Goal: Find specific page/section: Find specific page/section

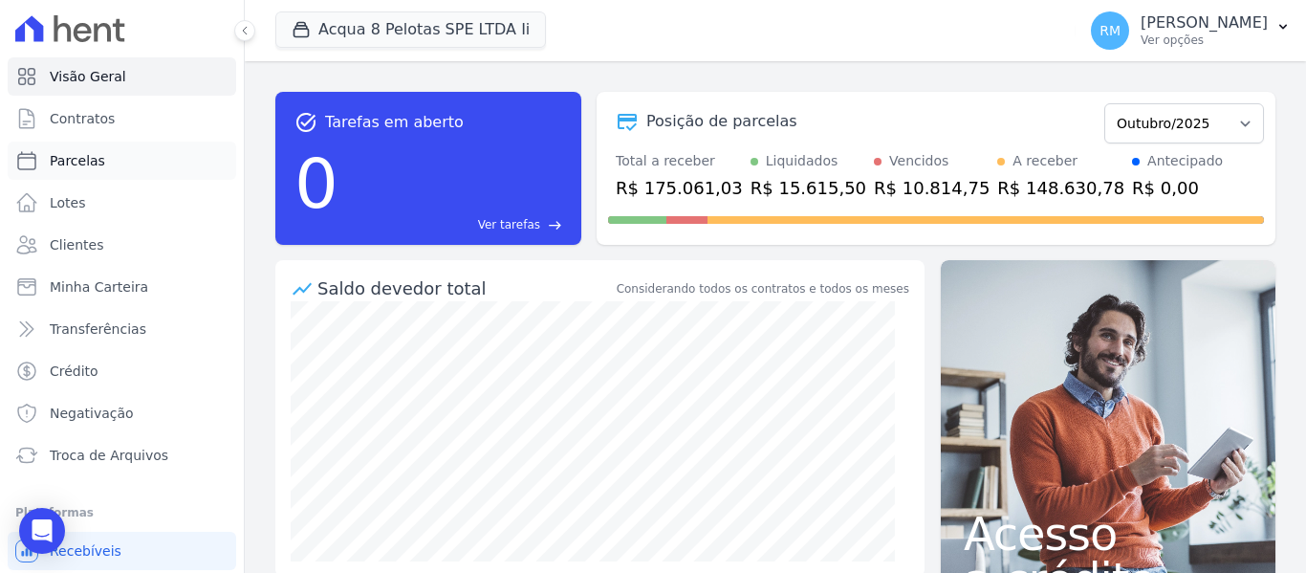
click at [62, 161] on span "Parcelas" at bounding box center [77, 160] width 55 height 19
select select
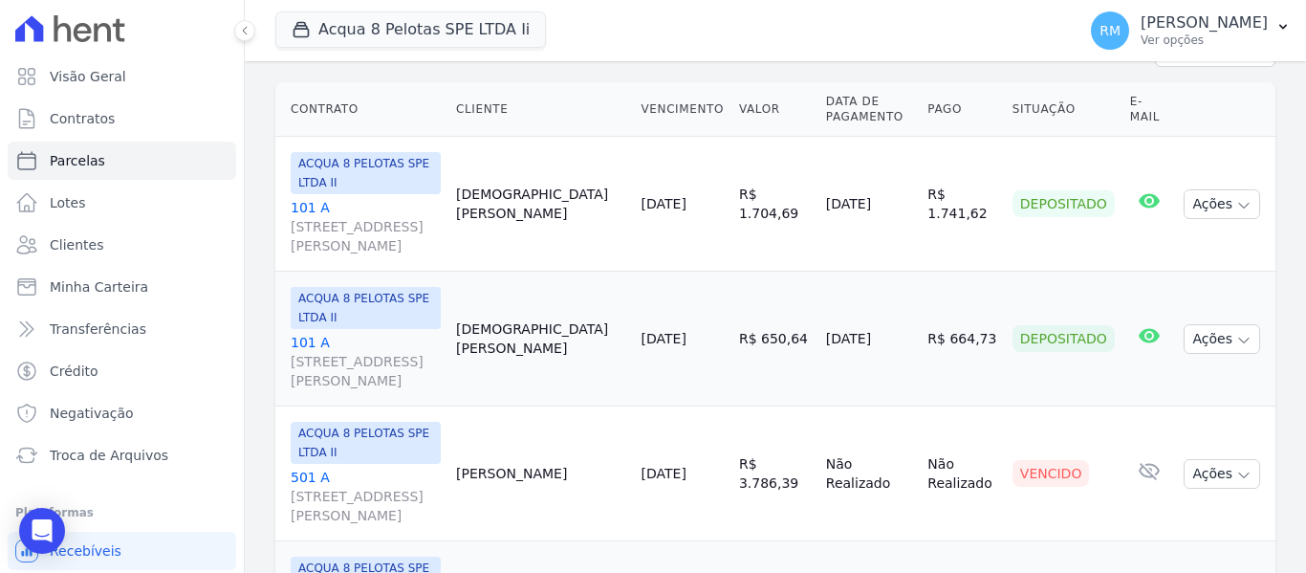
scroll to position [96, 0]
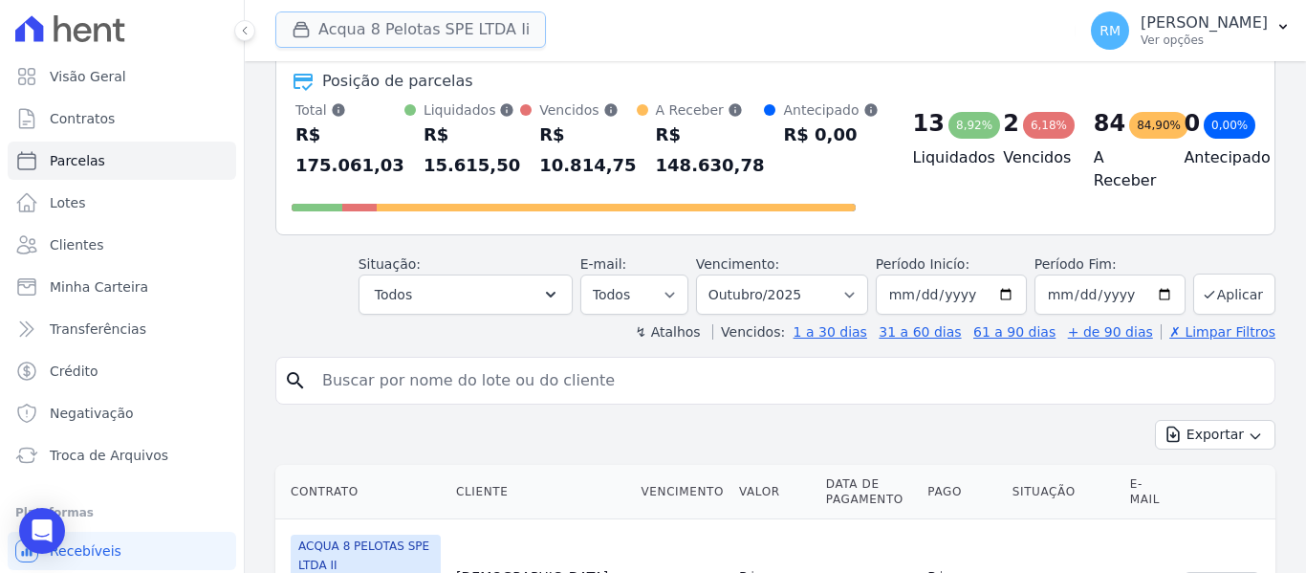
click at [475, 29] on button "Acqua 8 Pelotas SPE LTDA Ii" at bounding box center [410, 29] width 271 height 36
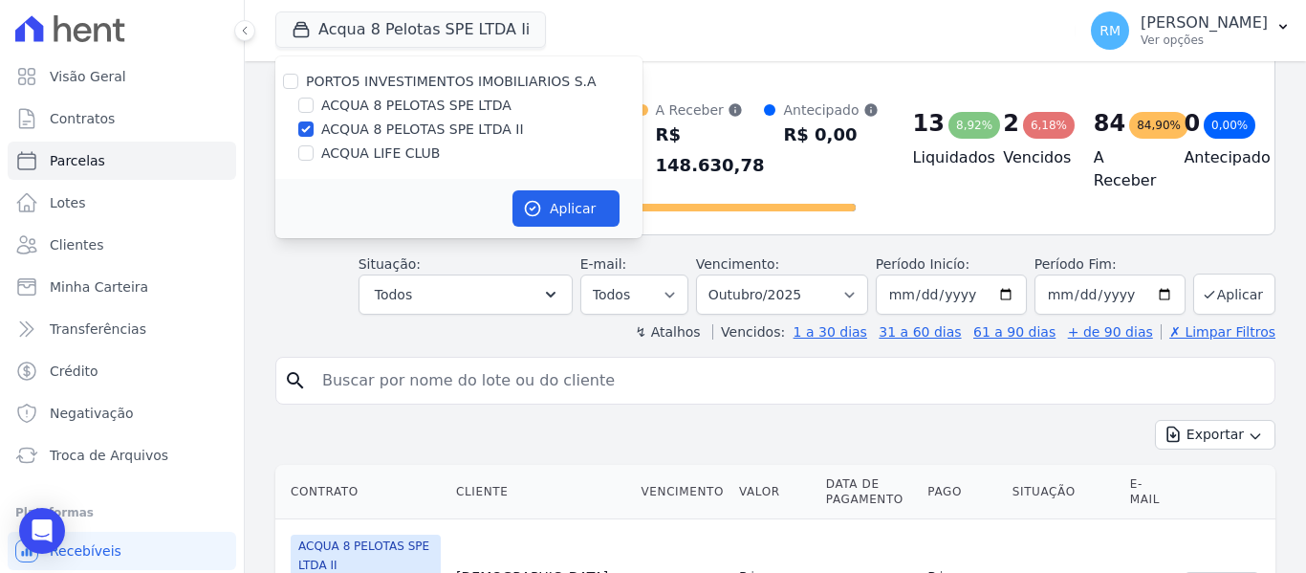
click at [377, 102] on label "ACQUA 8 PELOTAS SPE LTDA" at bounding box center [416, 106] width 190 height 20
click at [314, 102] on input "ACQUA 8 PELOTAS SPE LTDA" at bounding box center [305, 105] width 15 height 15
click at [377, 102] on label "ACQUA 8 PELOTAS SPE LTDA" at bounding box center [416, 106] width 190 height 20
click at [314, 102] on input "ACQUA 8 PELOTAS SPE LTDA" at bounding box center [305, 105] width 15 height 15
checkbox input "false"
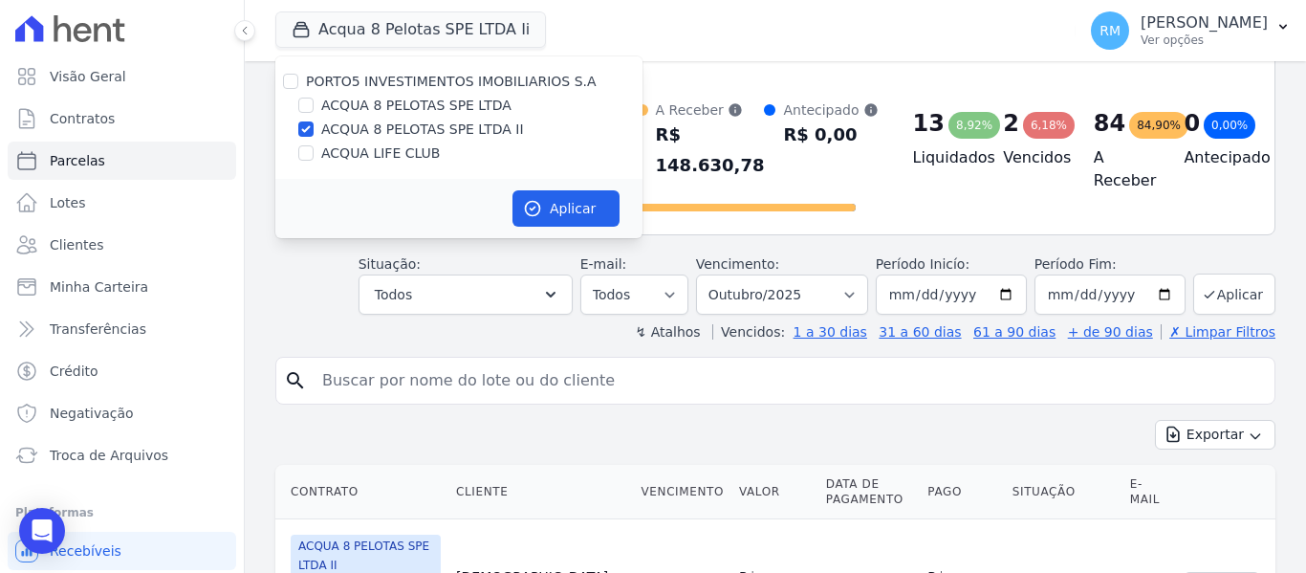
click at [370, 127] on label "ACQUA 8 PELOTAS SPE LTDA II" at bounding box center [422, 129] width 203 height 20
click at [314, 127] on input "ACQUA 8 PELOTAS SPE LTDA II" at bounding box center [305, 128] width 15 height 15
checkbox input "false"
click at [360, 151] on label "ACQUA LIFE CLUB" at bounding box center [380, 153] width 119 height 20
click at [314, 151] on input "ACQUA LIFE CLUB" at bounding box center [305, 152] width 15 height 15
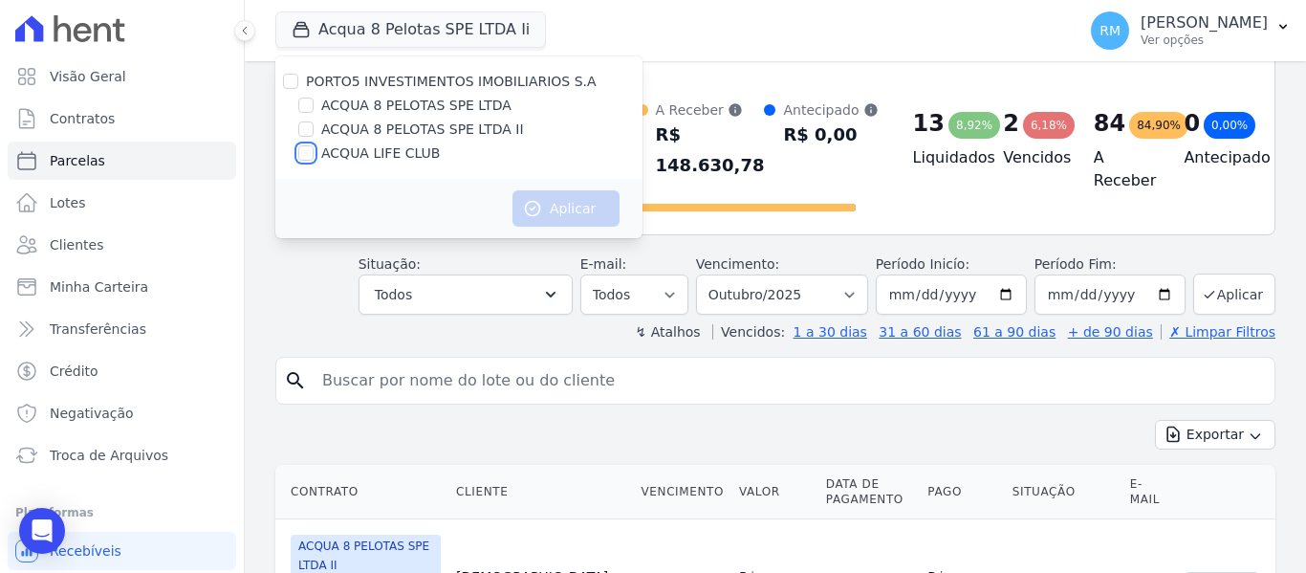
checkbox input "true"
click at [544, 205] on button "Aplicar" at bounding box center [565, 208] width 107 height 36
select select
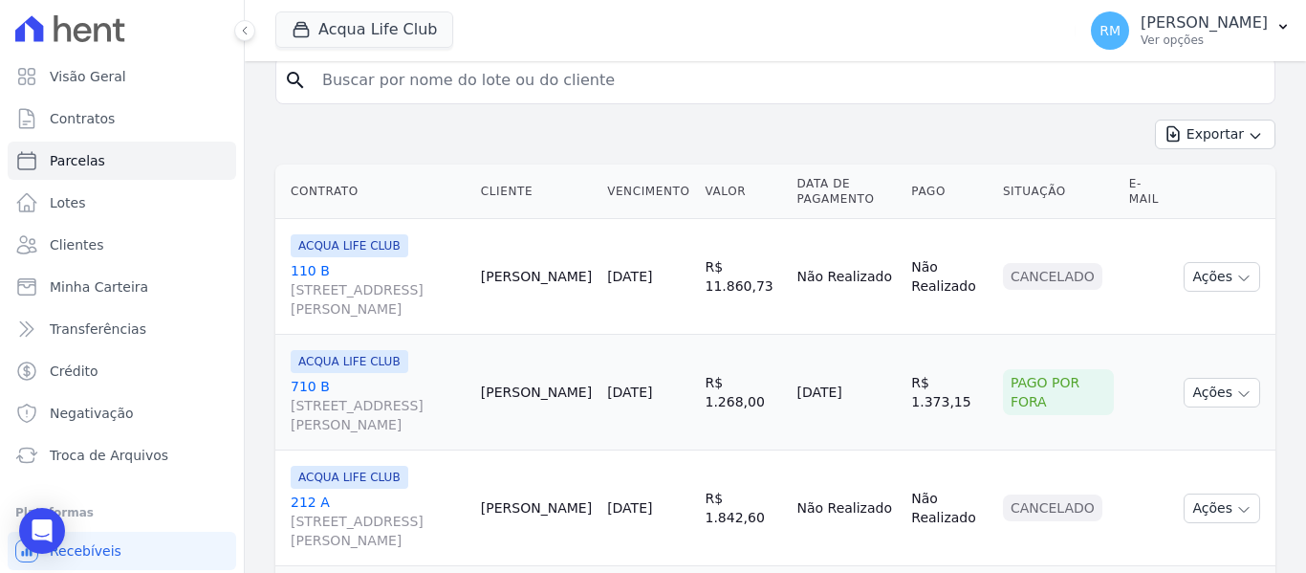
scroll to position [287, 0]
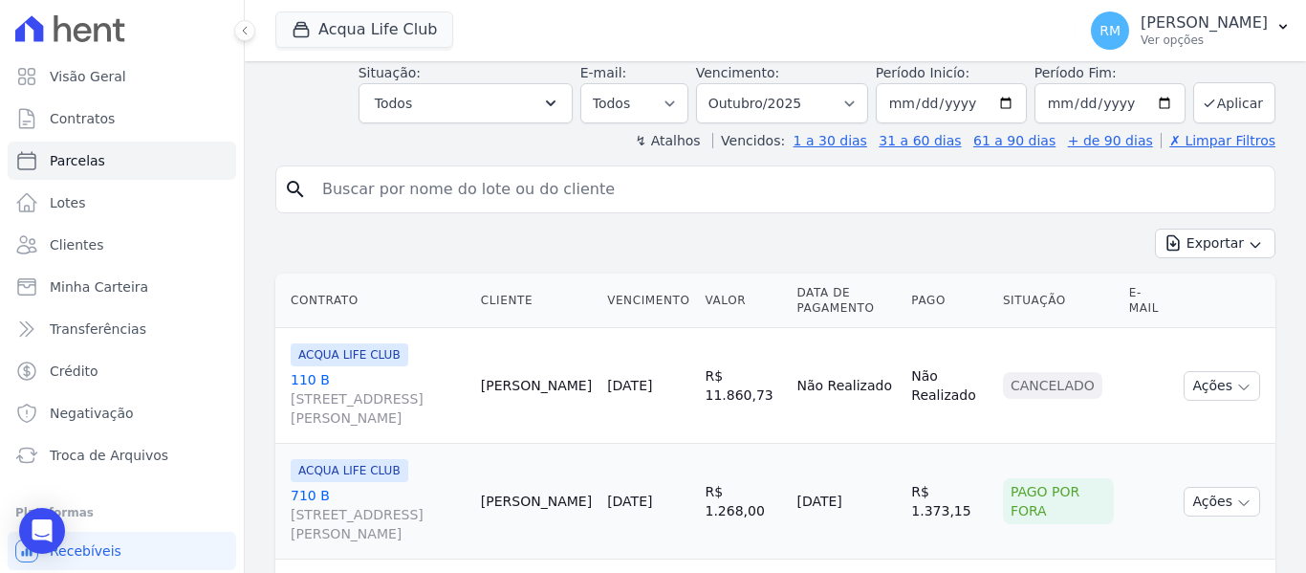
click at [502, 184] on input "search" at bounding box center [789, 189] width 956 height 38
paste input "[PERSON_NAME]"
type input "[PERSON_NAME]"
select select
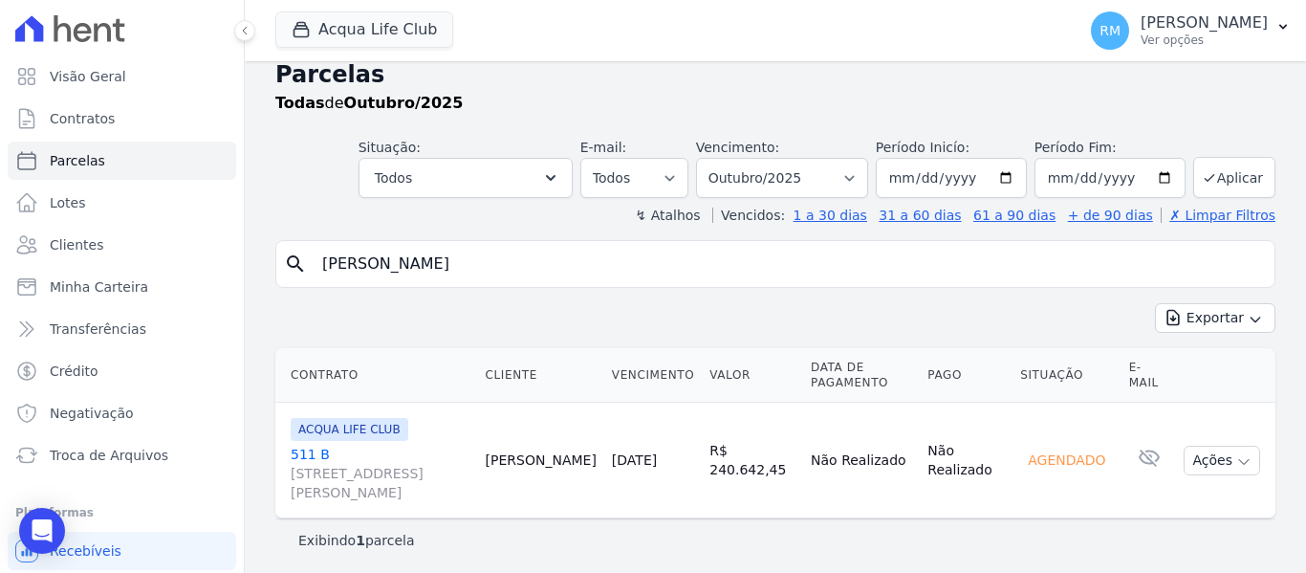
scroll to position [23, 0]
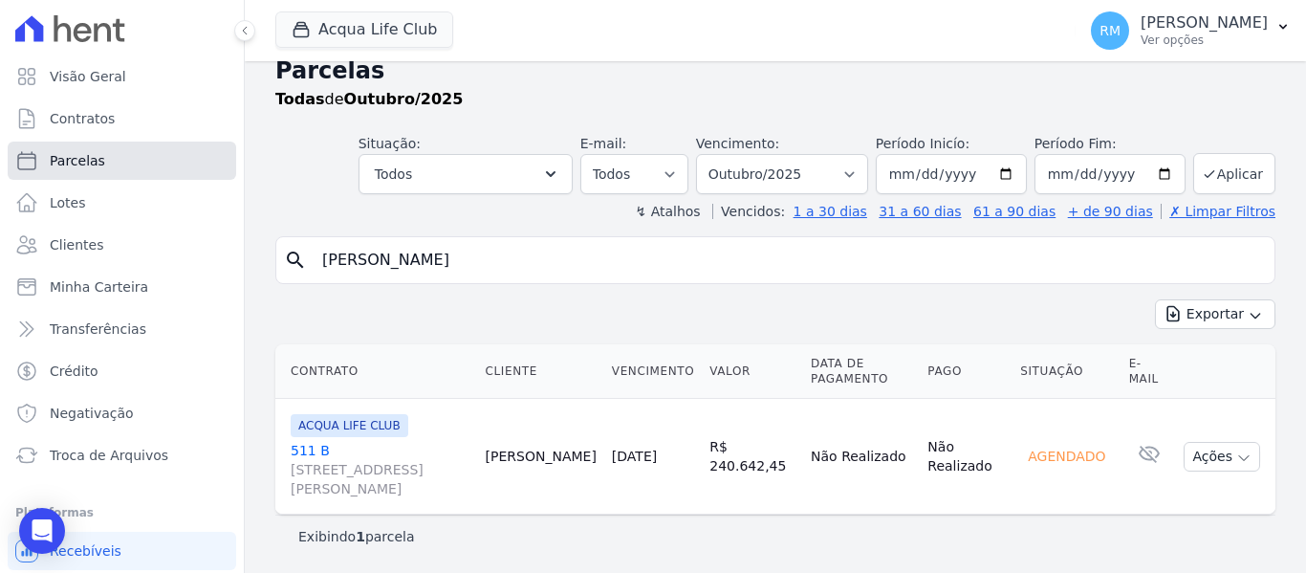
click at [96, 156] on span "Parcelas" at bounding box center [77, 160] width 55 height 19
select select
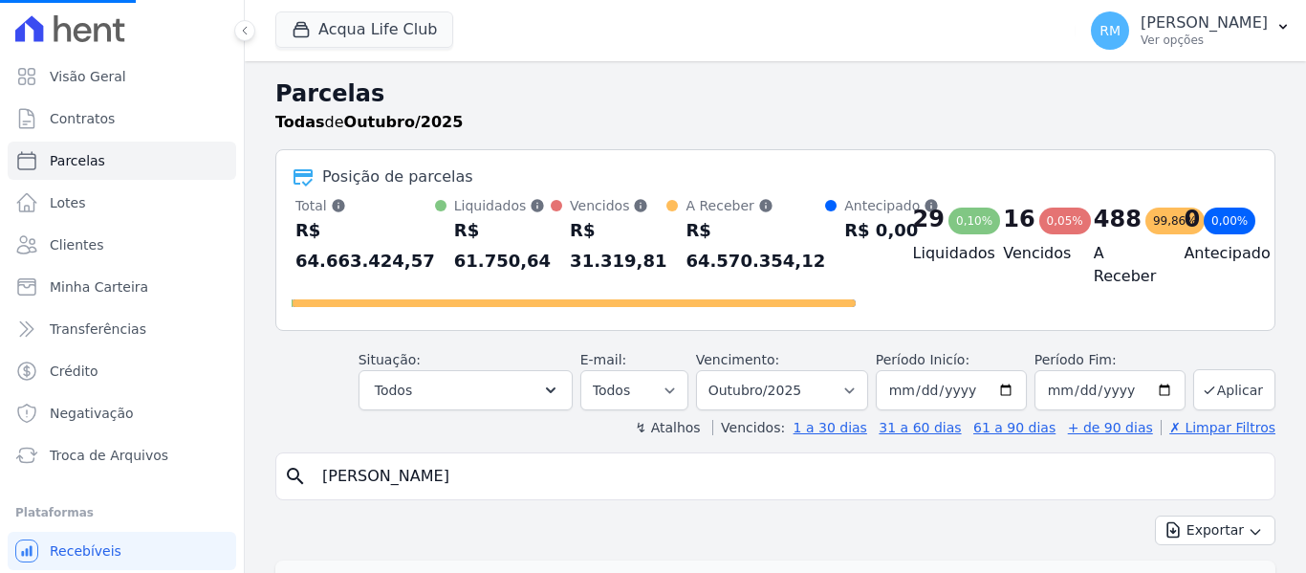
select select
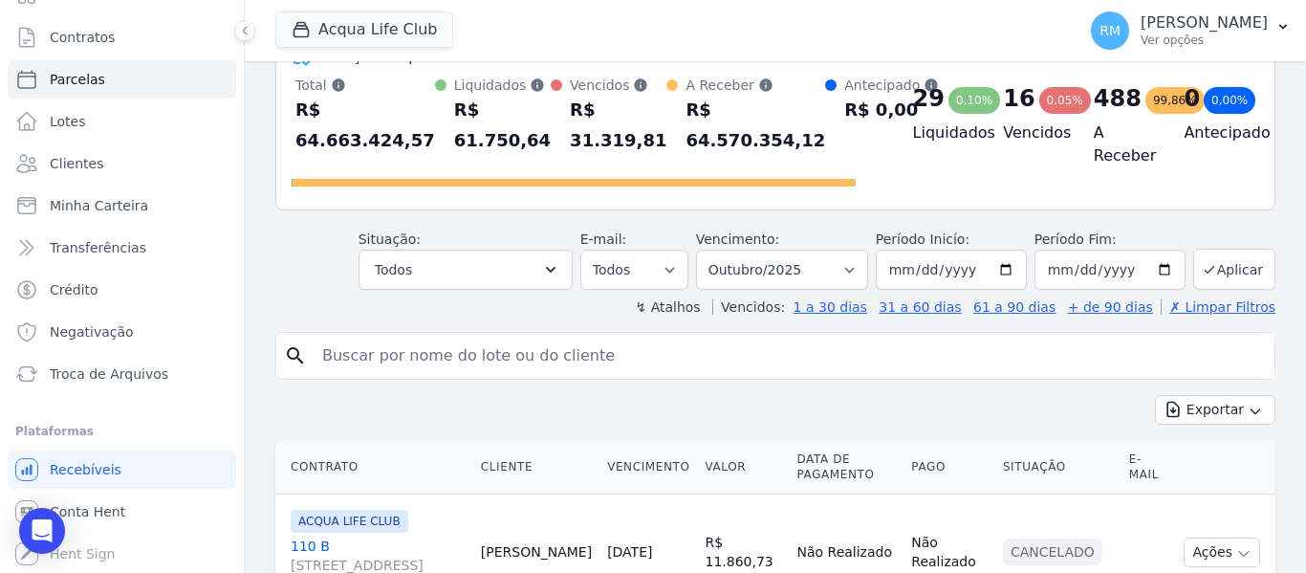
scroll to position [287, 0]
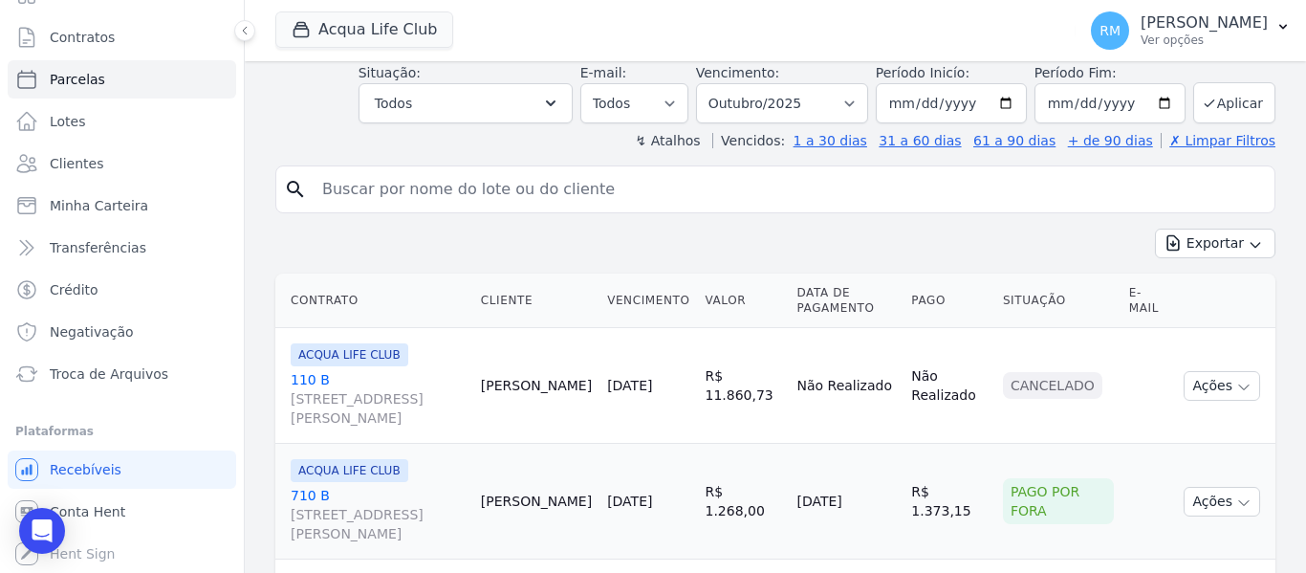
paste input "[PERSON_NAME]"
type input "[PERSON_NAME]"
select select
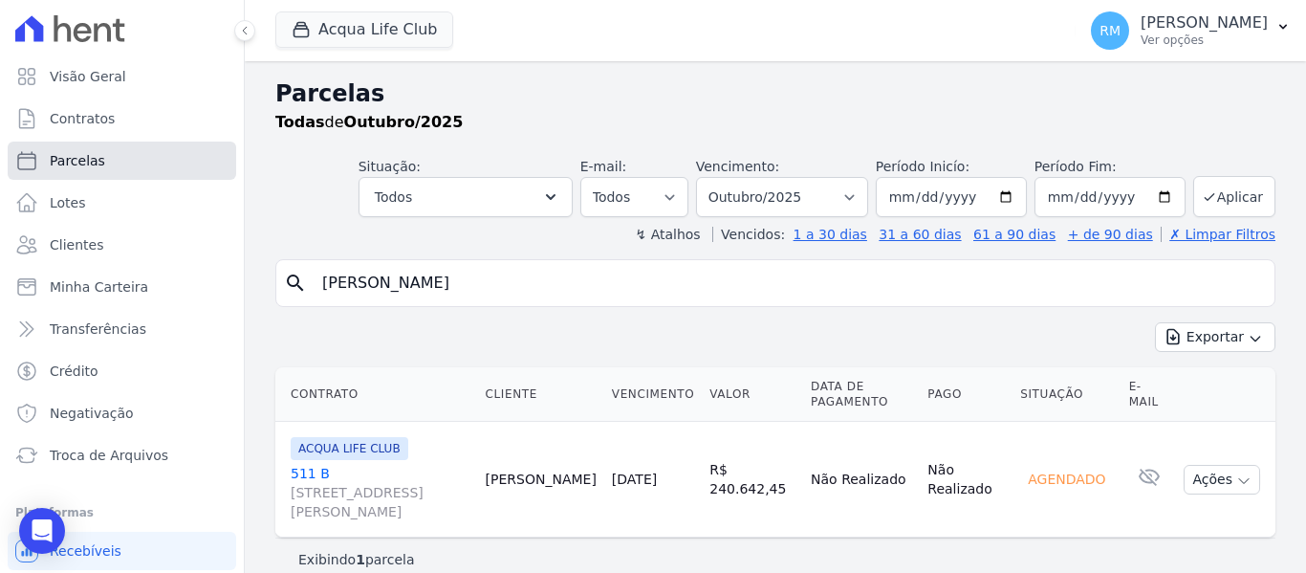
click at [125, 162] on link "Parcelas" at bounding box center [122, 160] width 228 height 38
select select
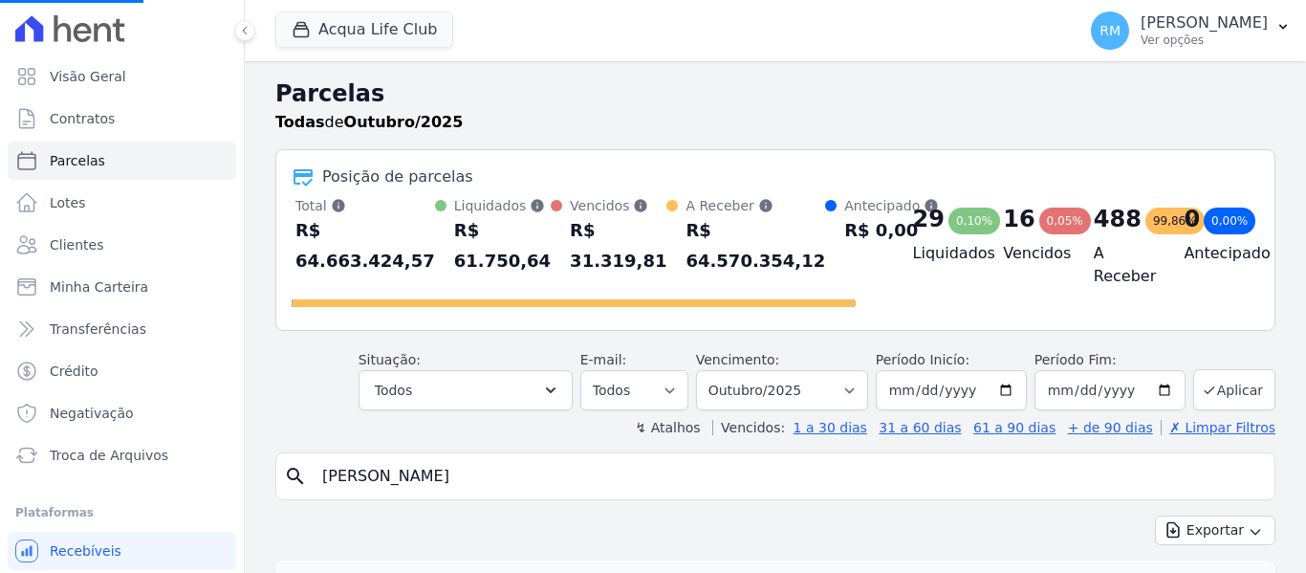
select select
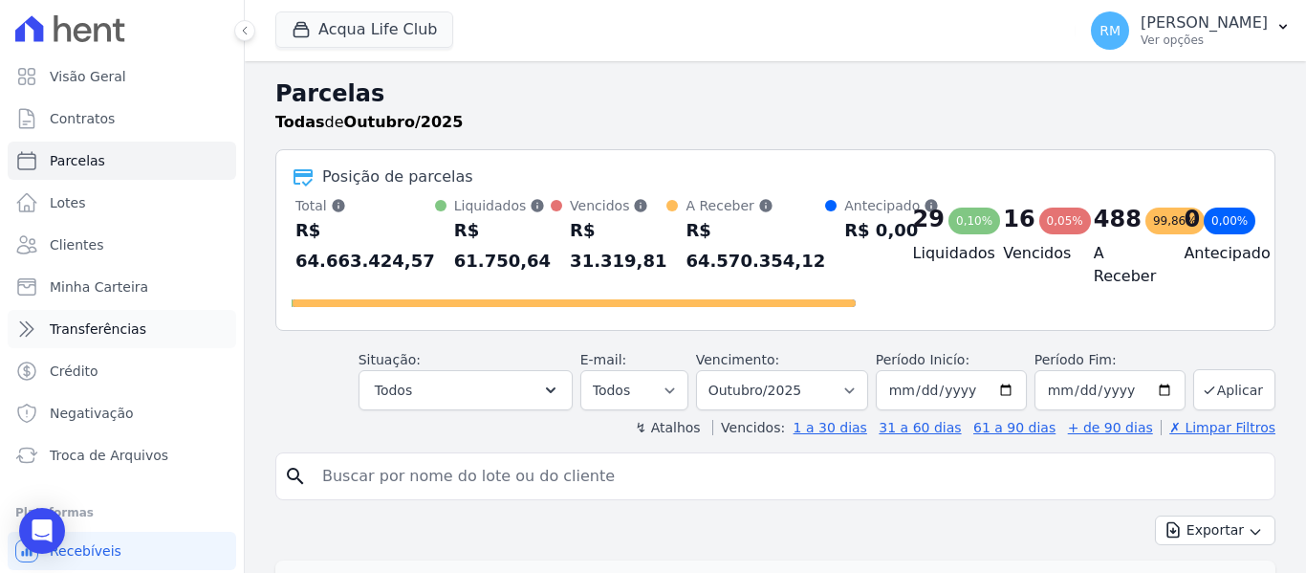
click at [121, 331] on span "Transferências" at bounding box center [98, 328] width 97 height 19
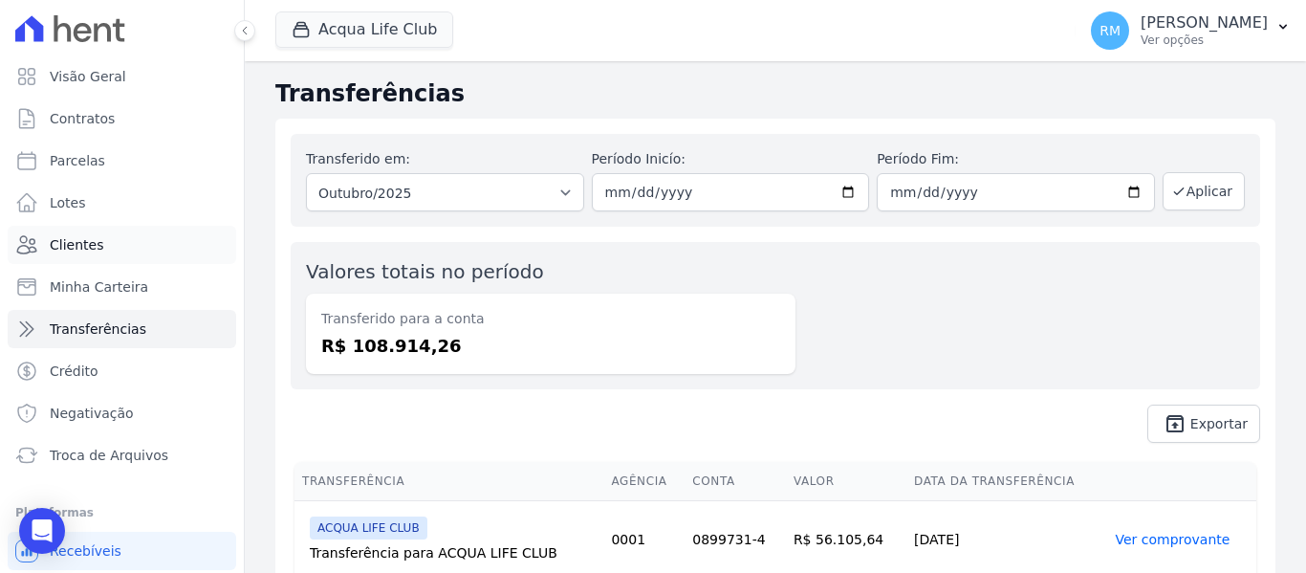
click at [107, 245] on link "Clientes" at bounding box center [122, 245] width 228 height 38
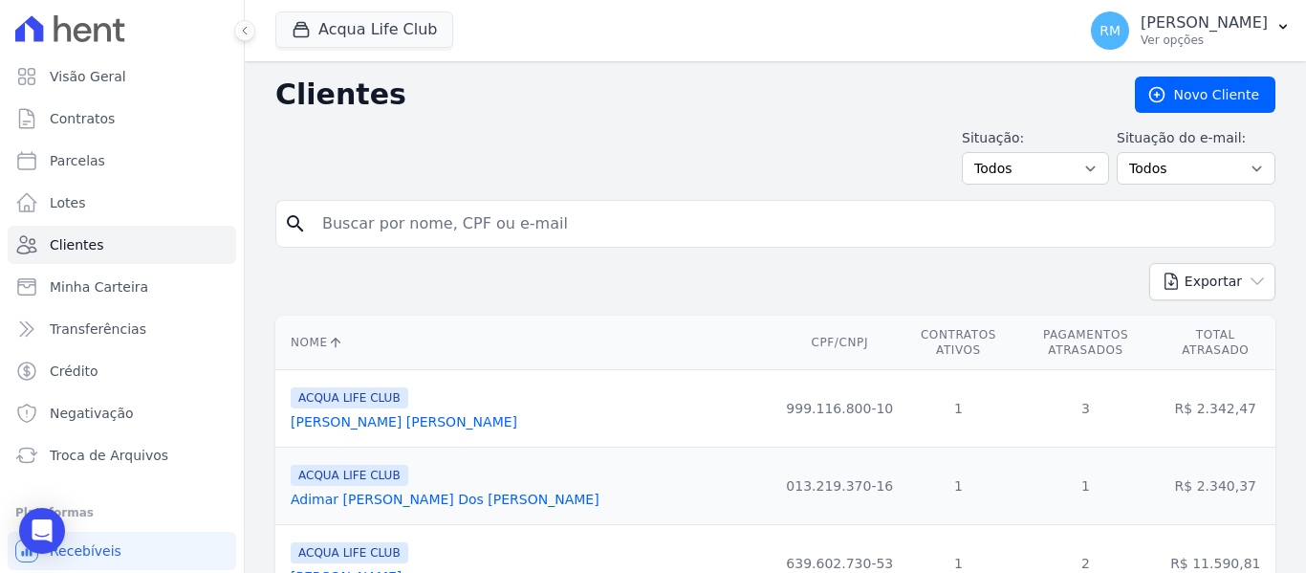
paste input "[PERSON_NAME]"
type input "[PERSON_NAME]"
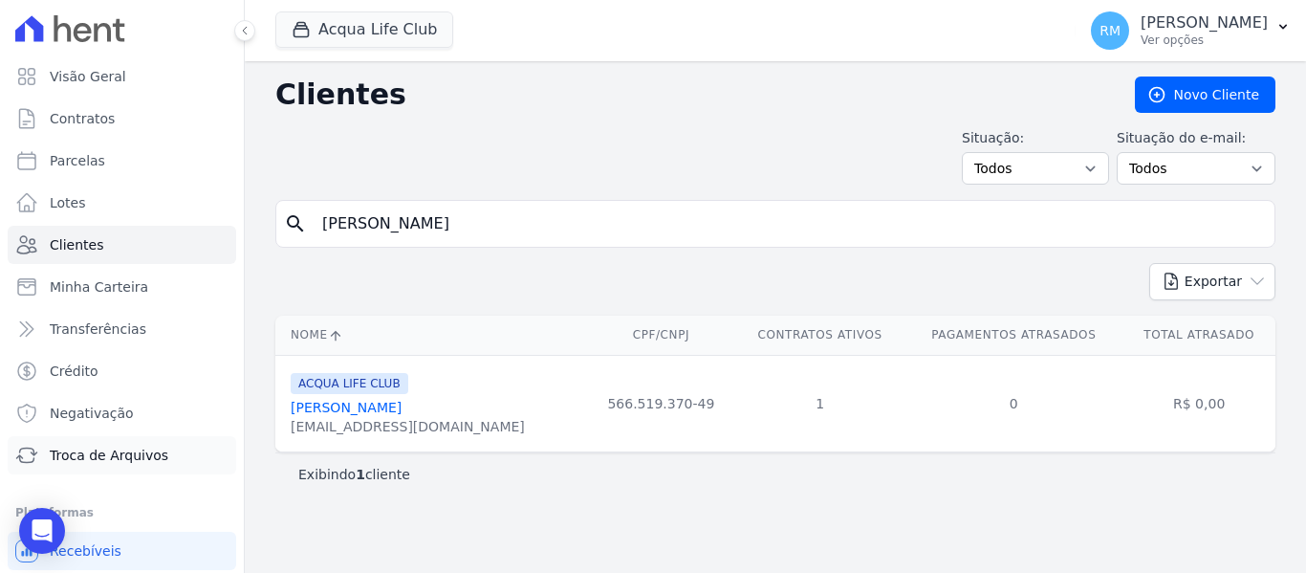
click at [111, 449] on span "Troca de Arquivos" at bounding box center [109, 454] width 119 height 19
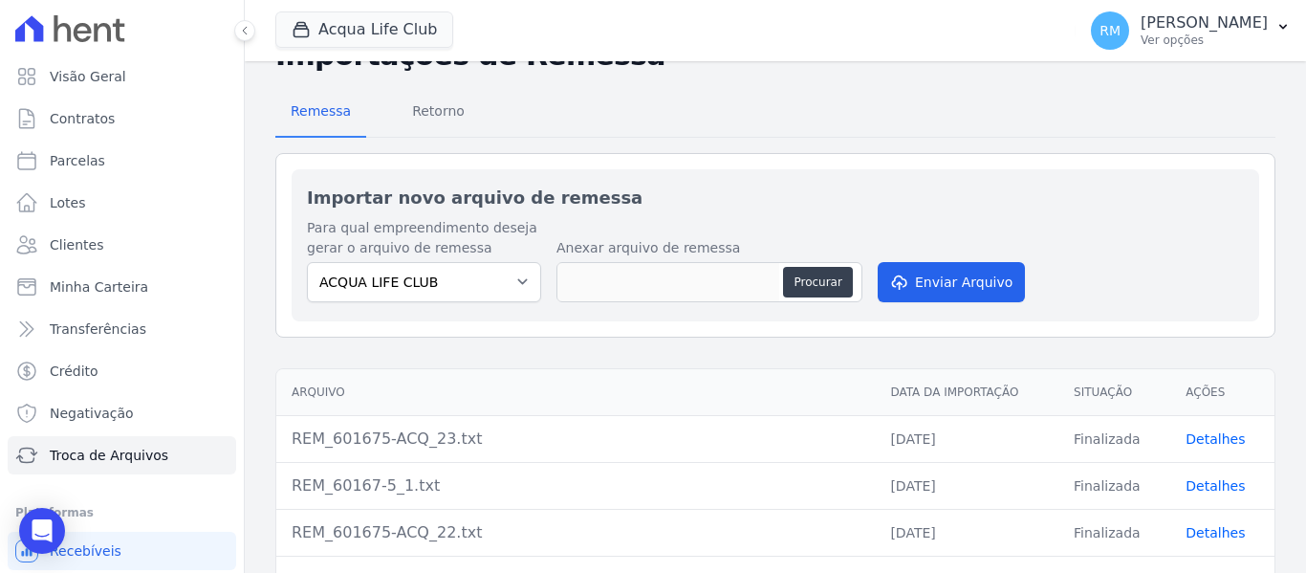
scroll to position [96, 0]
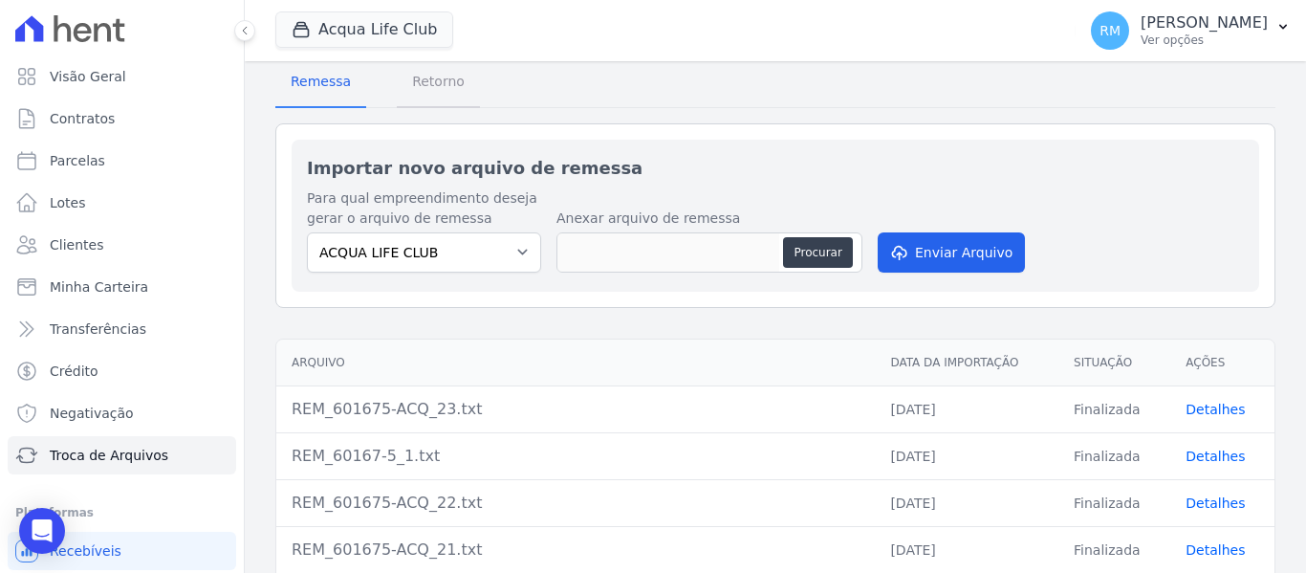
click at [444, 79] on span "Retorno" at bounding box center [439, 81] width 76 height 38
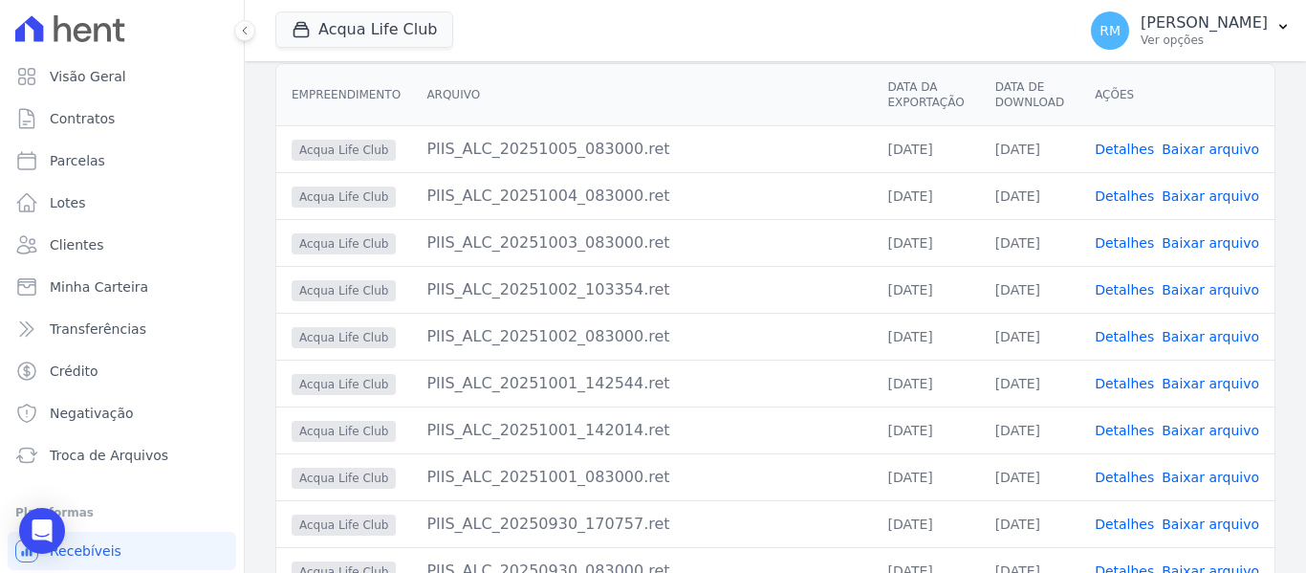
scroll to position [191, 0]
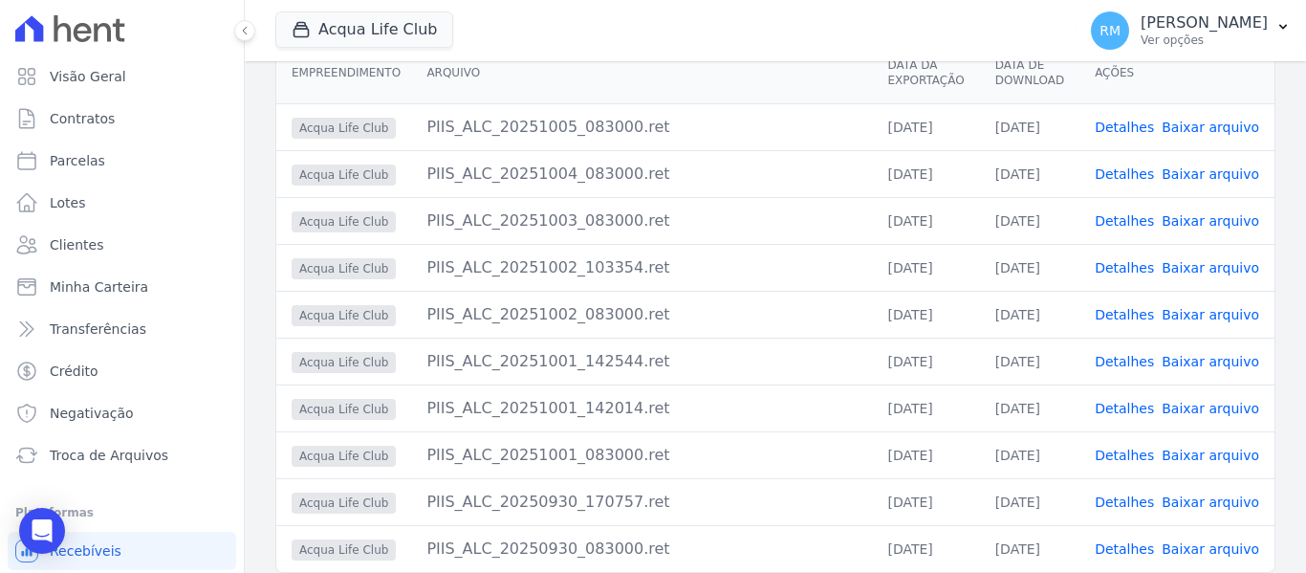
click at [1128, 460] on link "Detalhes" at bounding box center [1123, 454] width 59 height 15
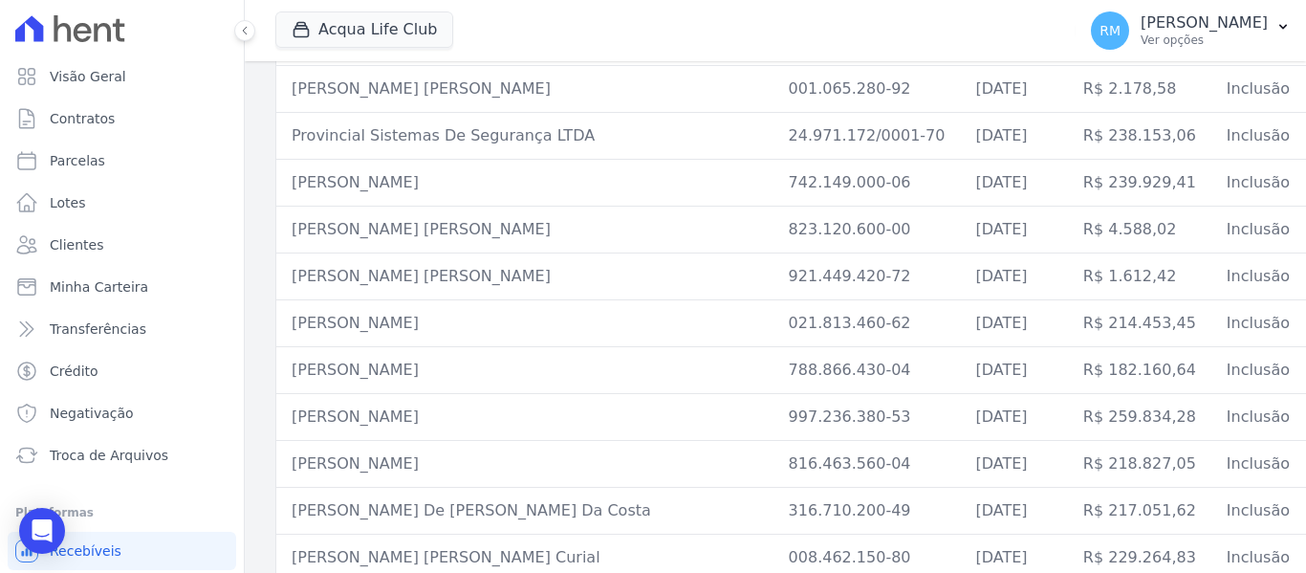
scroll to position [4684, 0]
